Goal: Navigation & Orientation: Go to known website

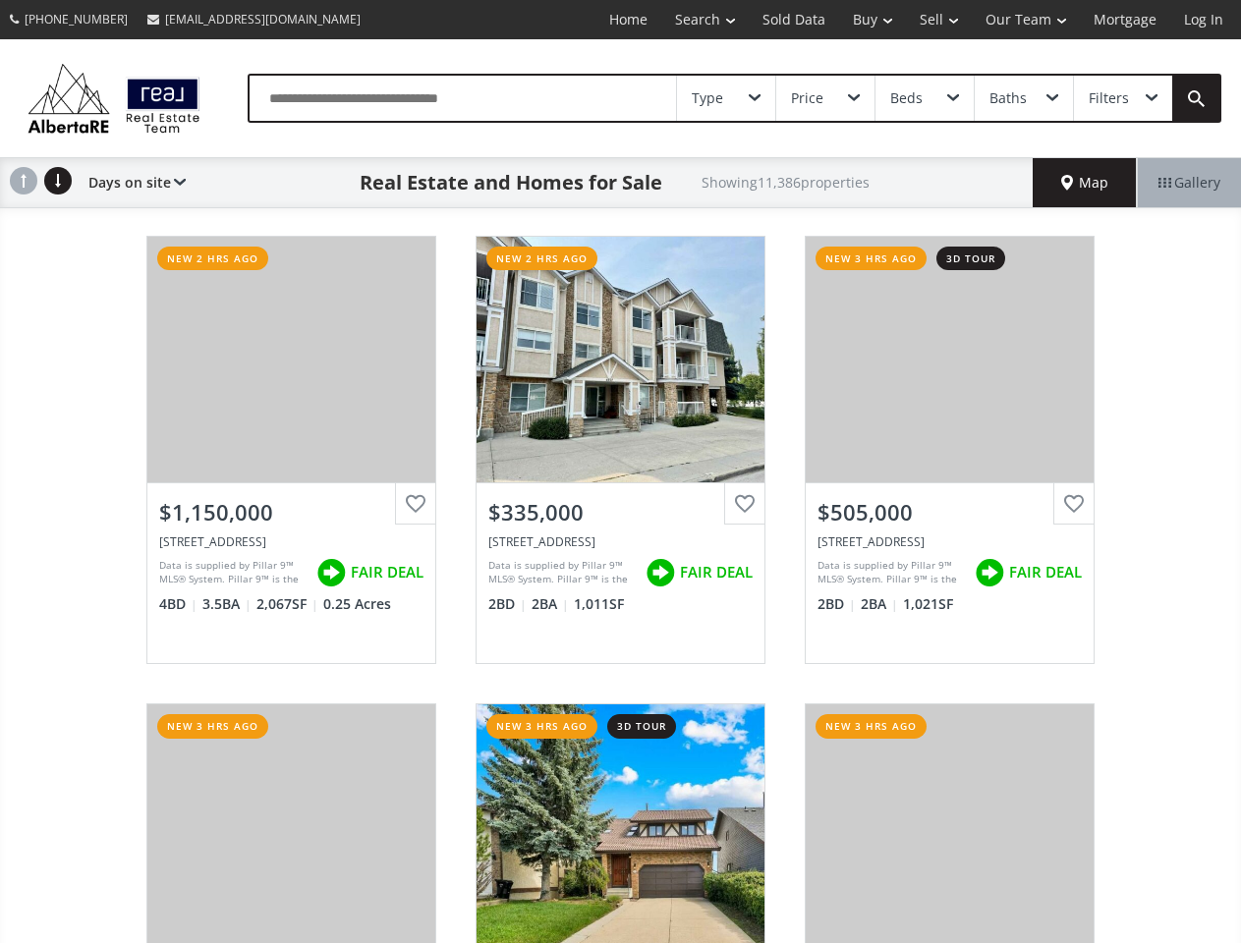
click at [691, 20] on link "Search" at bounding box center [704, 19] width 87 height 39
click at [862, 20] on link "Buy" at bounding box center [872, 19] width 67 height 39
click at [932, 20] on link "Sell" at bounding box center [939, 19] width 66 height 39
click at [1024, 20] on link "Our Team" at bounding box center [1026, 19] width 108 height 39
click at [1203, 20] on link "Log In" at bounding box center [1203, 19] width 67 height 39
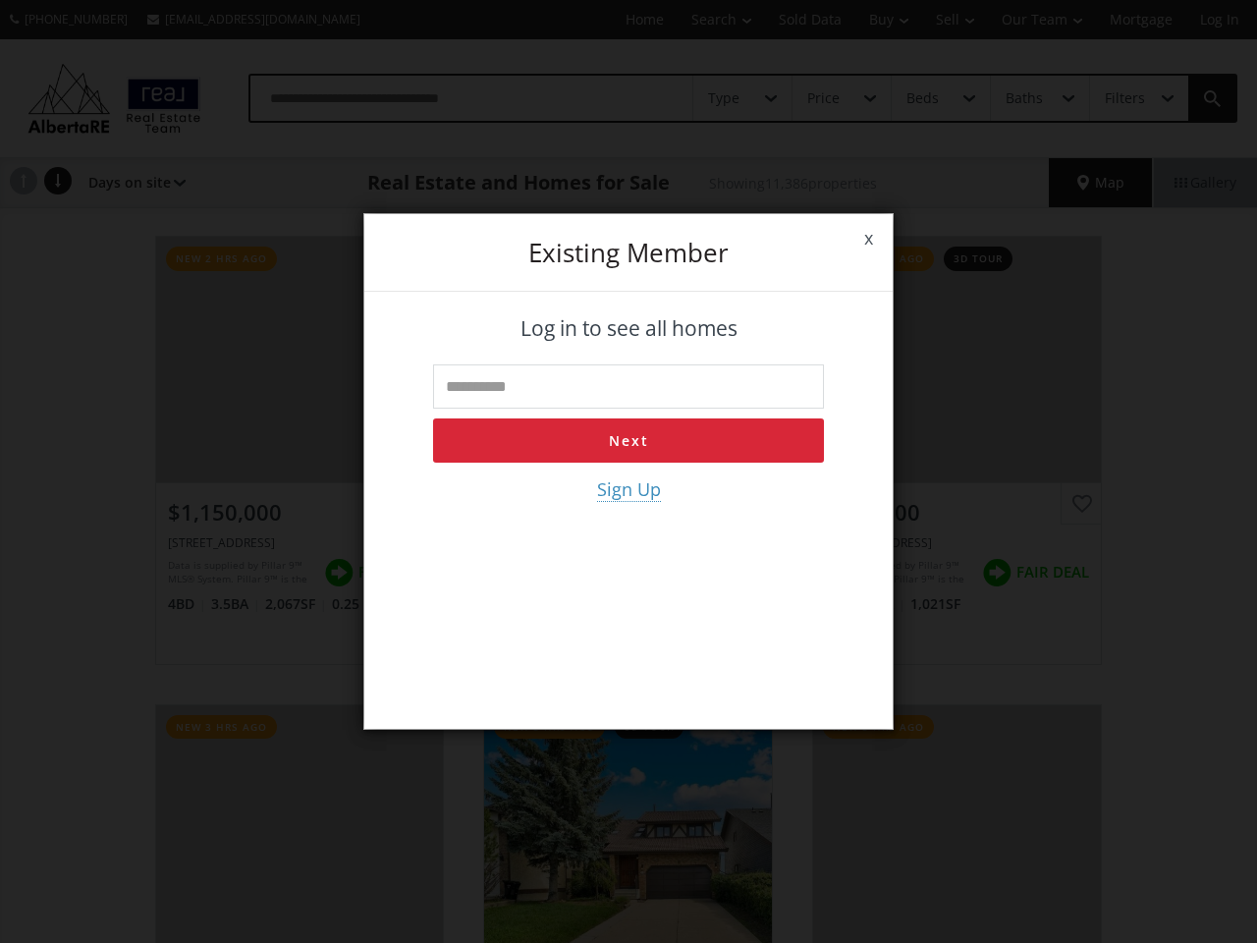
click at [726, 98] on div "x Existing member Log in to see all homes Next Sign Up" at bounding box center [628, 471] width 1257 height 943
click at [824, 98] on div "x Existing member Log in to see all homes Next Sign Up" at bounding box center [628, 471] width 1257 height 943
click at [923, 98] on div "x Existing member Log in to see all homes Next Sign Up" at bounding box center [628, 471] width 1257 height 943
click at [1023, 98] on div "x Existing member Log in to see all homes Next Sign Up" at bounding box center [628, 471] width 1257 height 943
click at [1122, 98] on div "x Existing member Log in to see all homes Next Sign Up" at bounding box center [628, 471] width 1257 height 943
